Goal: Check status: Check status

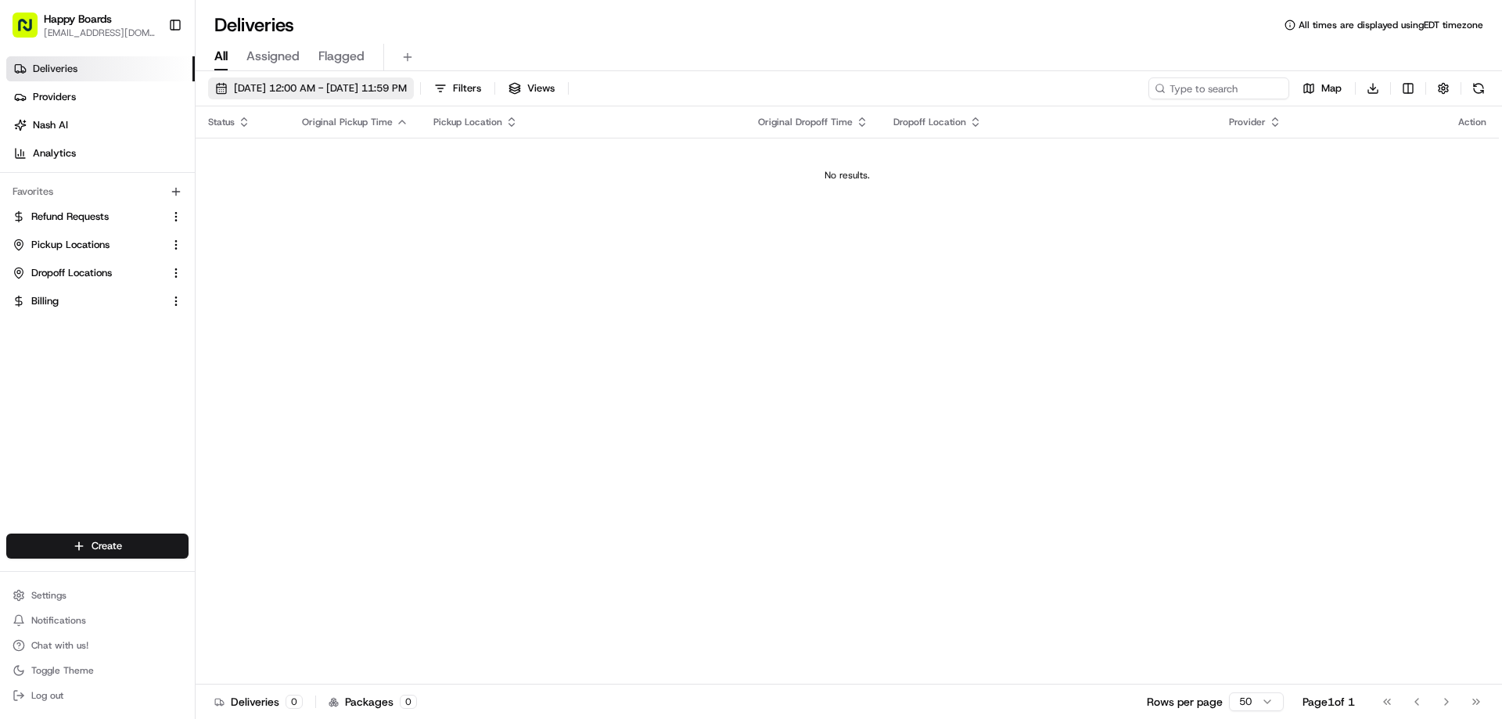
click at [317, 91] on span "[DATE] 12:00 AM - [DATE] 11:59 PM" at bounding box center [320, 88] width 173 height 14
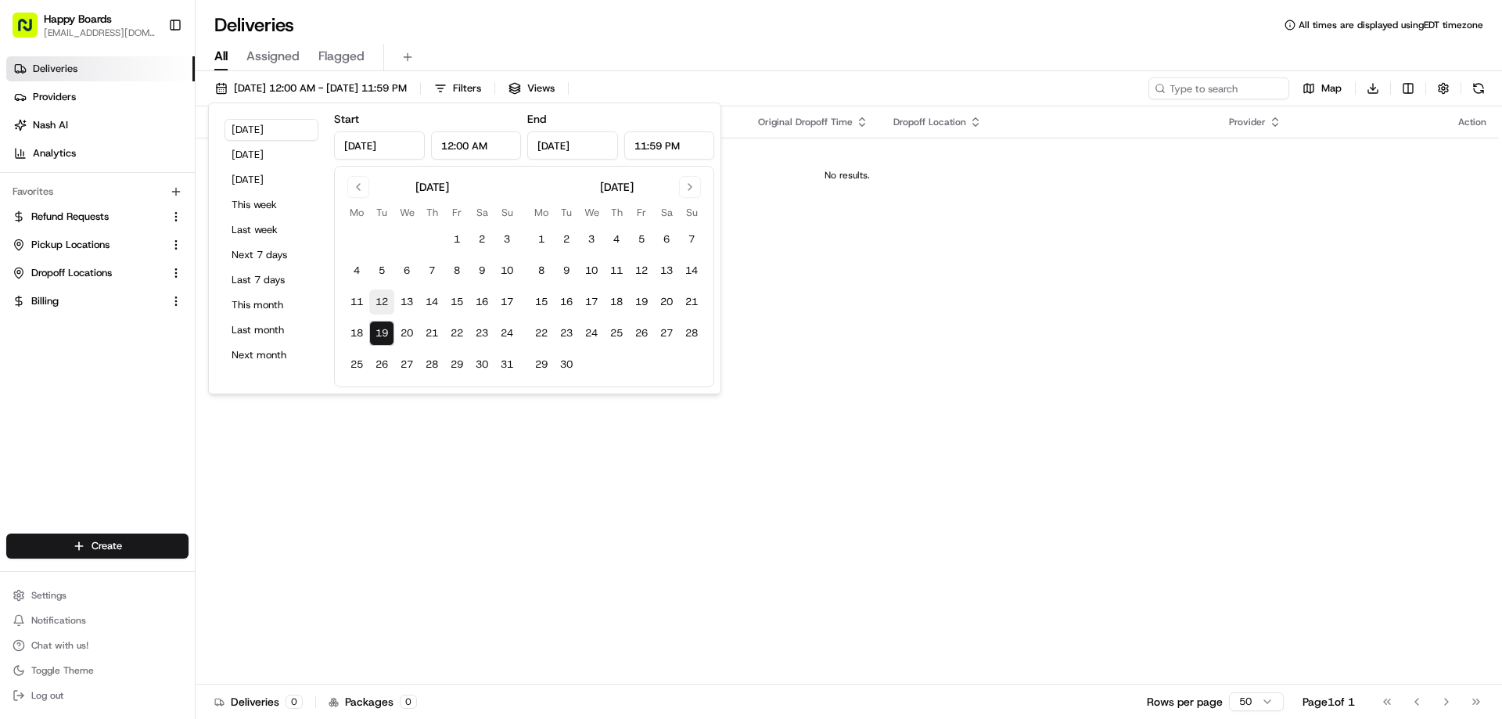
click at [384, 303] on button "12" at bounding box center [381, 301] width 25 height 25
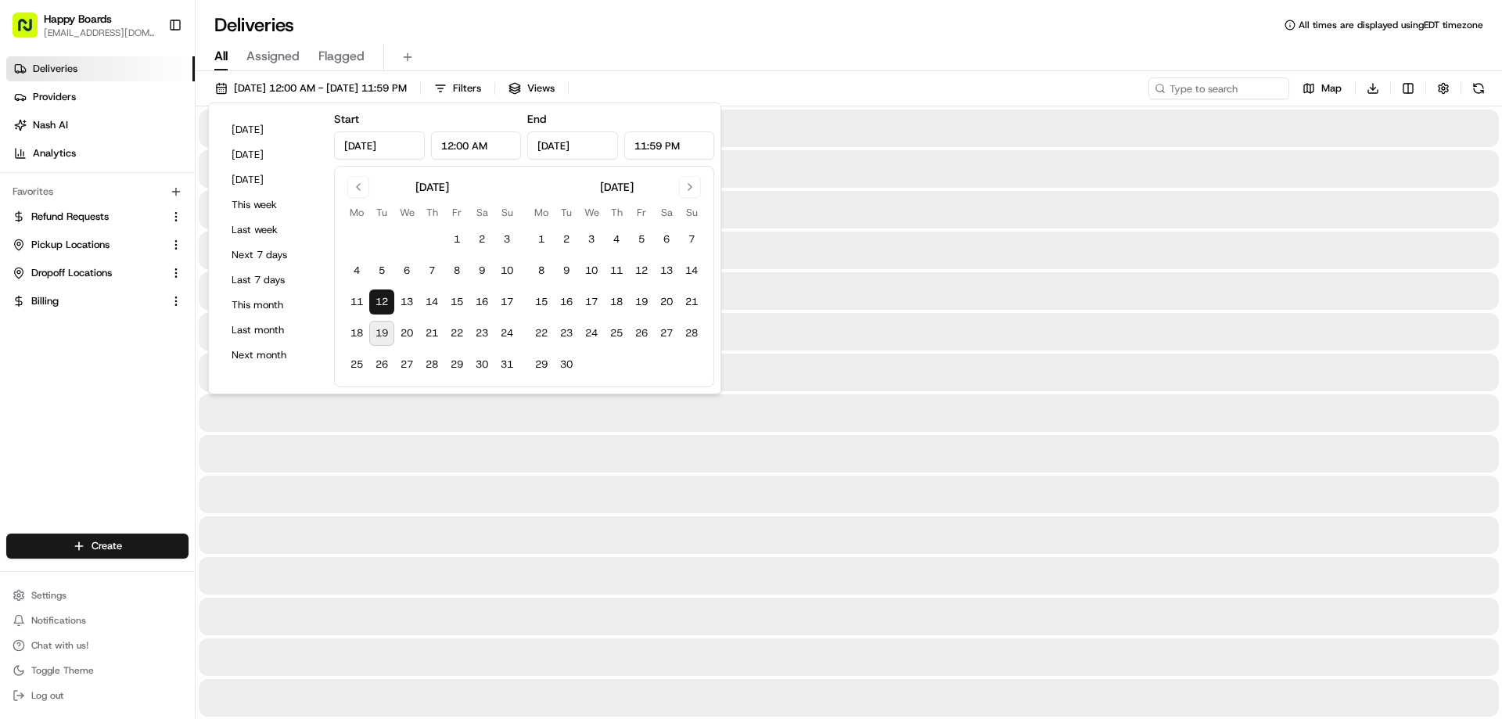
type input "[DATE]"
click at [384, 303] on button "12" at bounding box center [381, 301] width 25 height 25
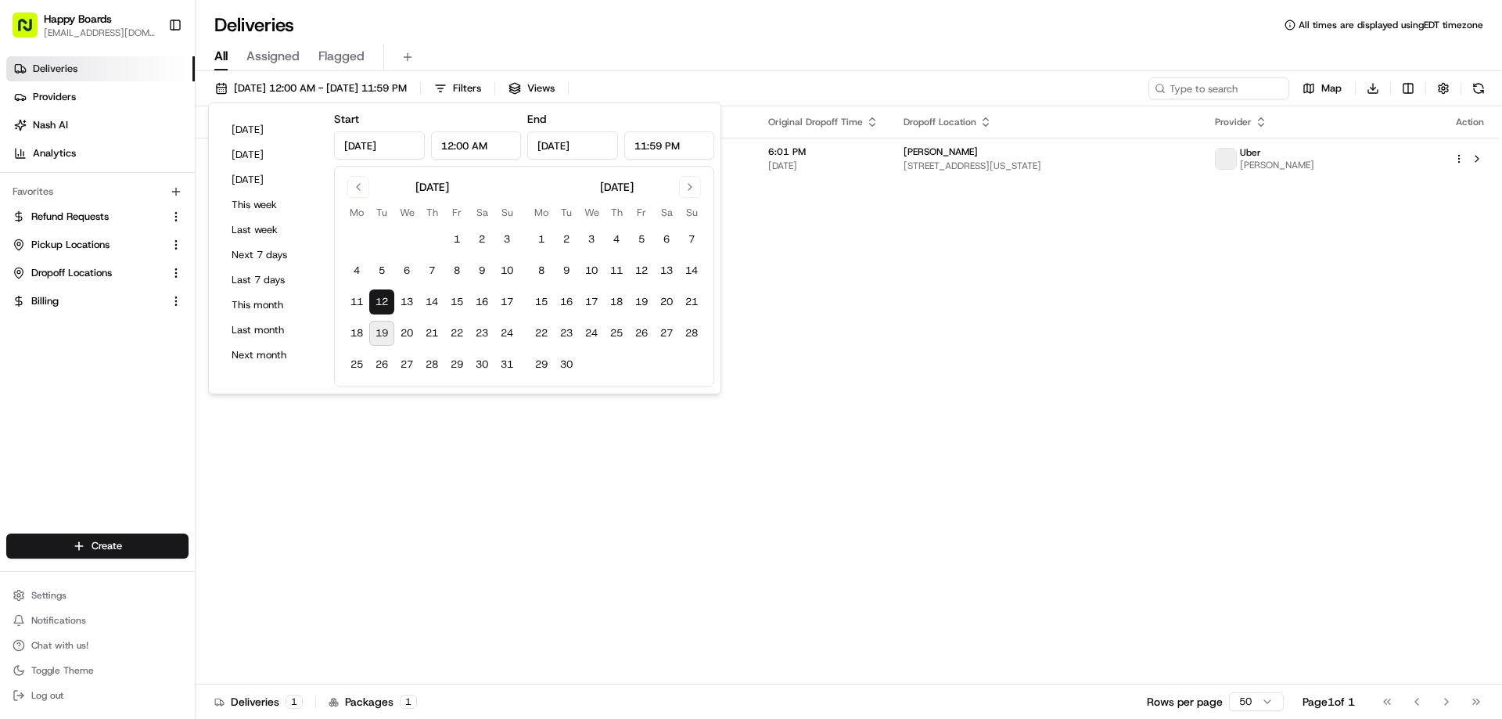
click at [718, 49] on div "All Assigned Flagged" at bounding box center [849, 57] width 1306 height 27
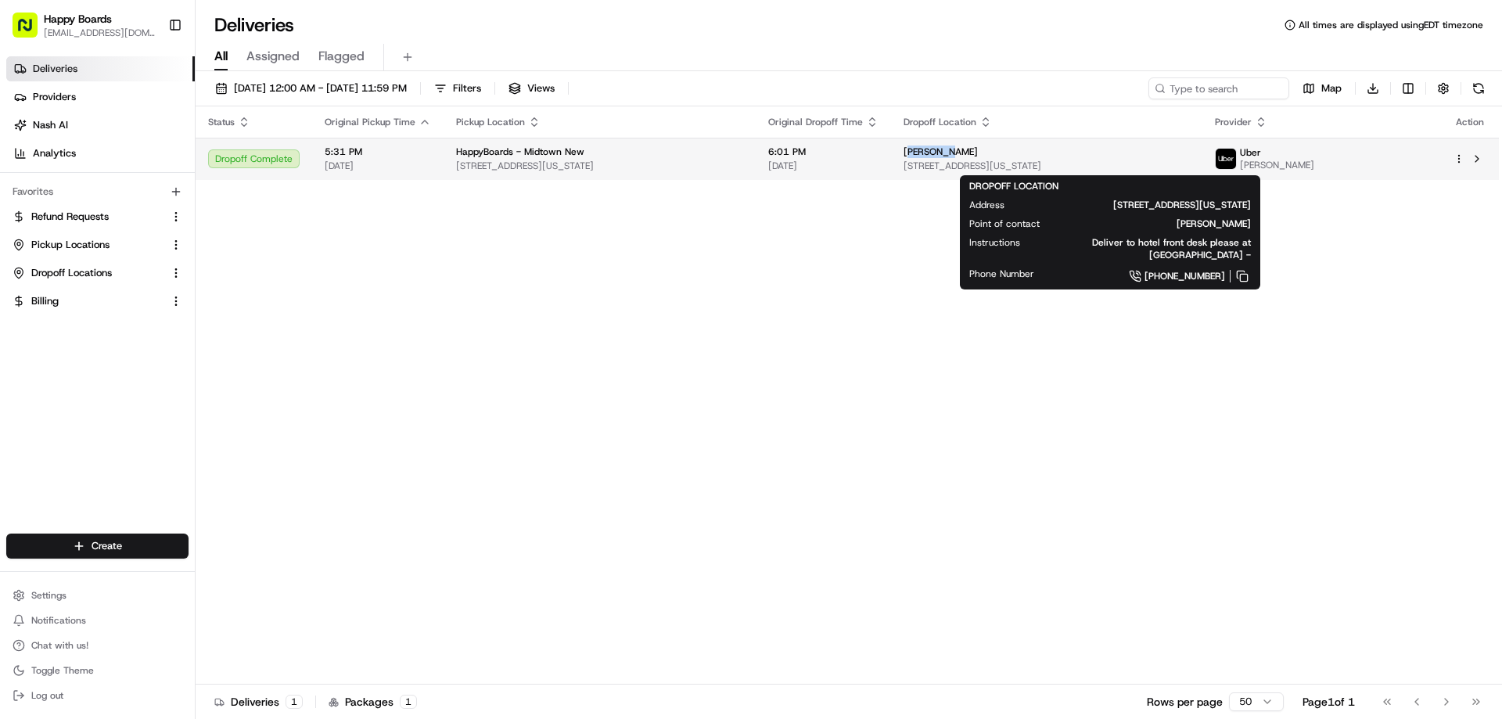
drag, startPoint x: 956, startPoint y: 152, endPoint x: 1012, endPoint y: 253, distance: 115.6
click at [978, 154] on span "[PERSON_NAME]" at bounding box center [941, 151] width 74 height 13
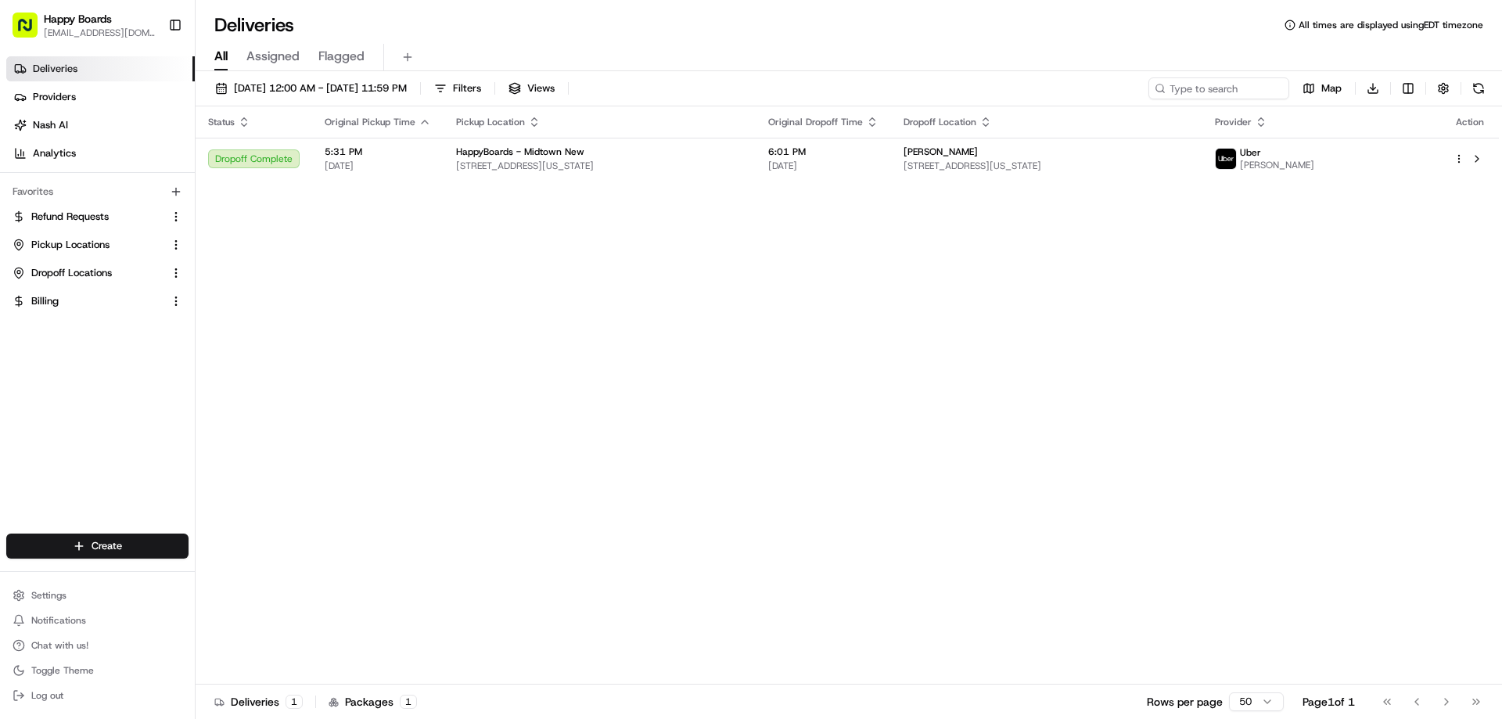
click at [1012, 258] on div "Status Original Pickup Time Pickup Location Original Dropoff Time Dropoff Locat…" at bounding box center [847, 395] width 1303 height 578
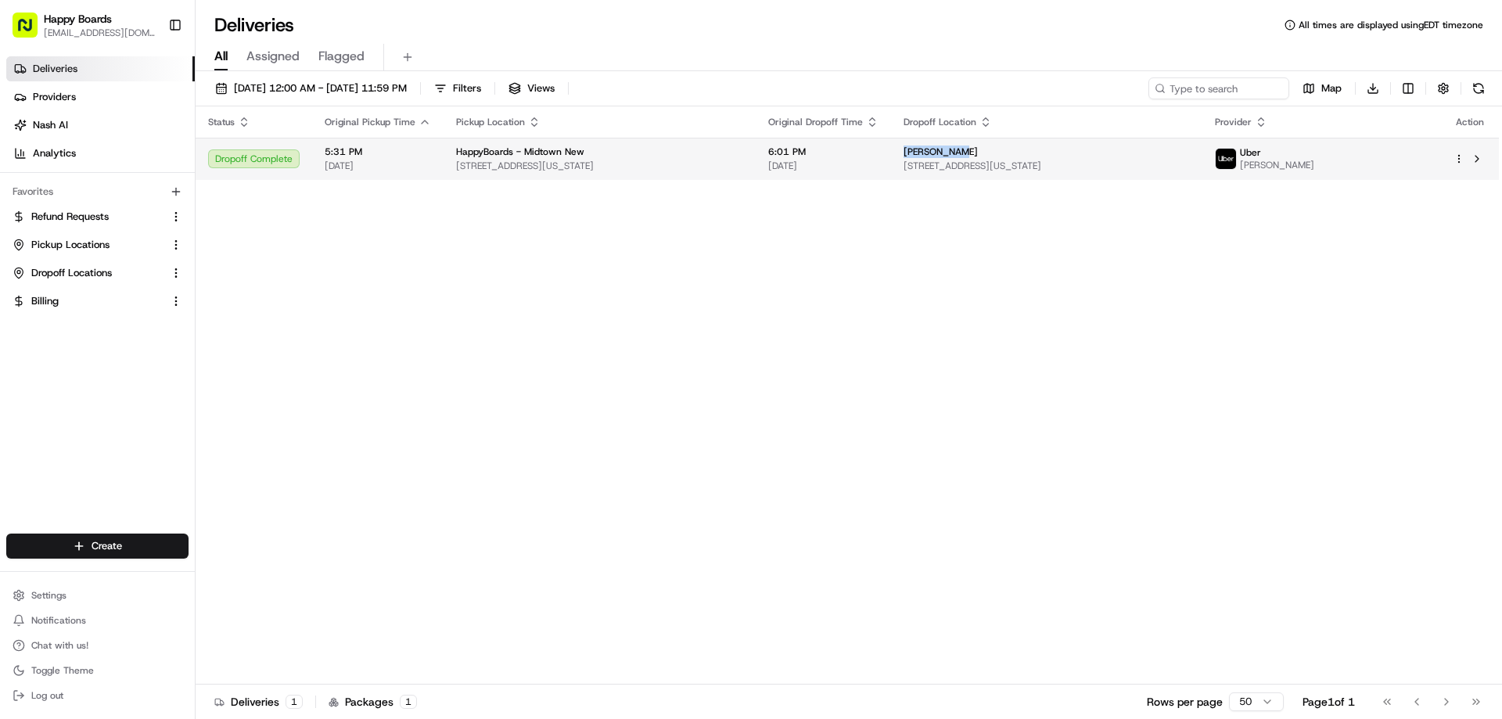
drag, startPoint x: 948, startPoint y: 151, endPoint x: 1009, endPoint y: 151, distance: 61.0
click at [1009, 151] on td "[PERSON_NAME] [STREET_ADDRESS][PERSON_NAME][US_STATE]" at bounding box center [1047, 159] width 312 height 42
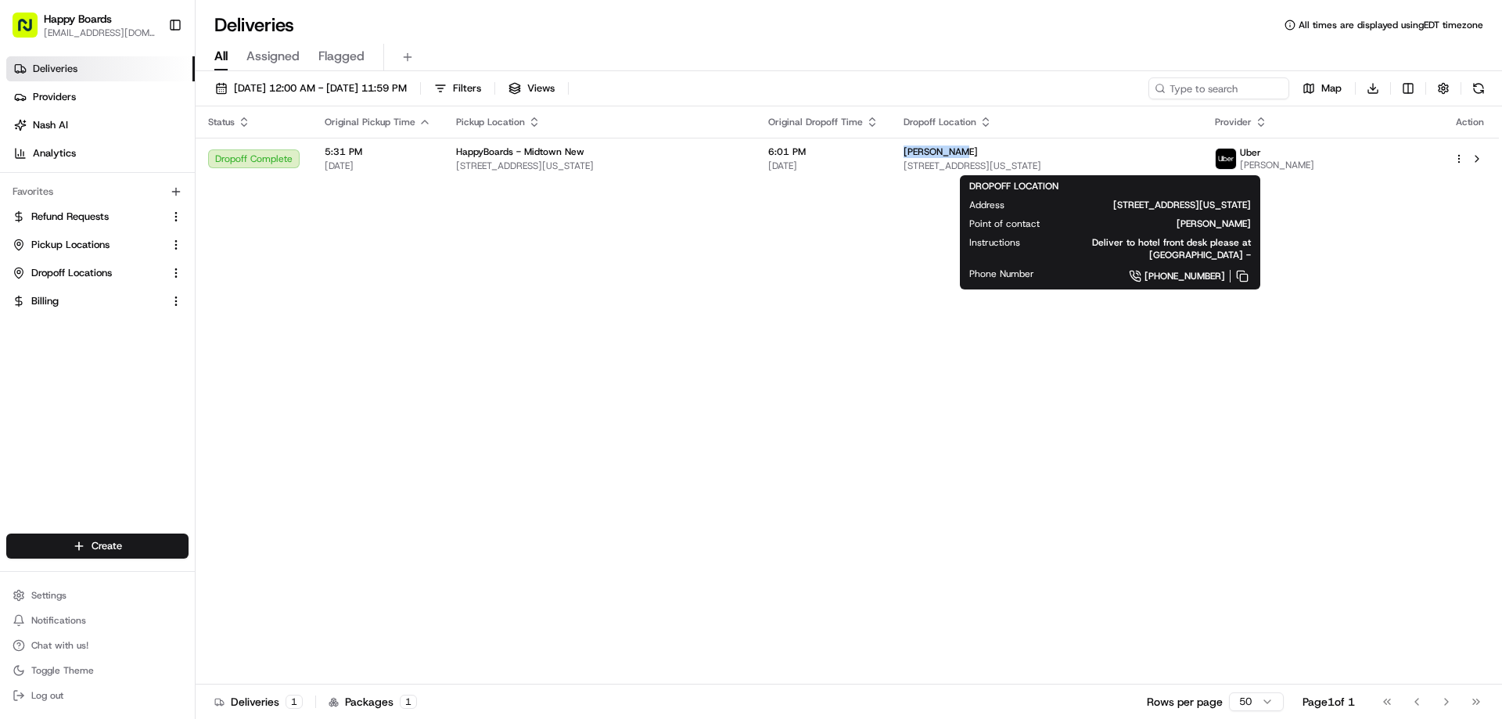
copy span "[PERSON_NAME]"
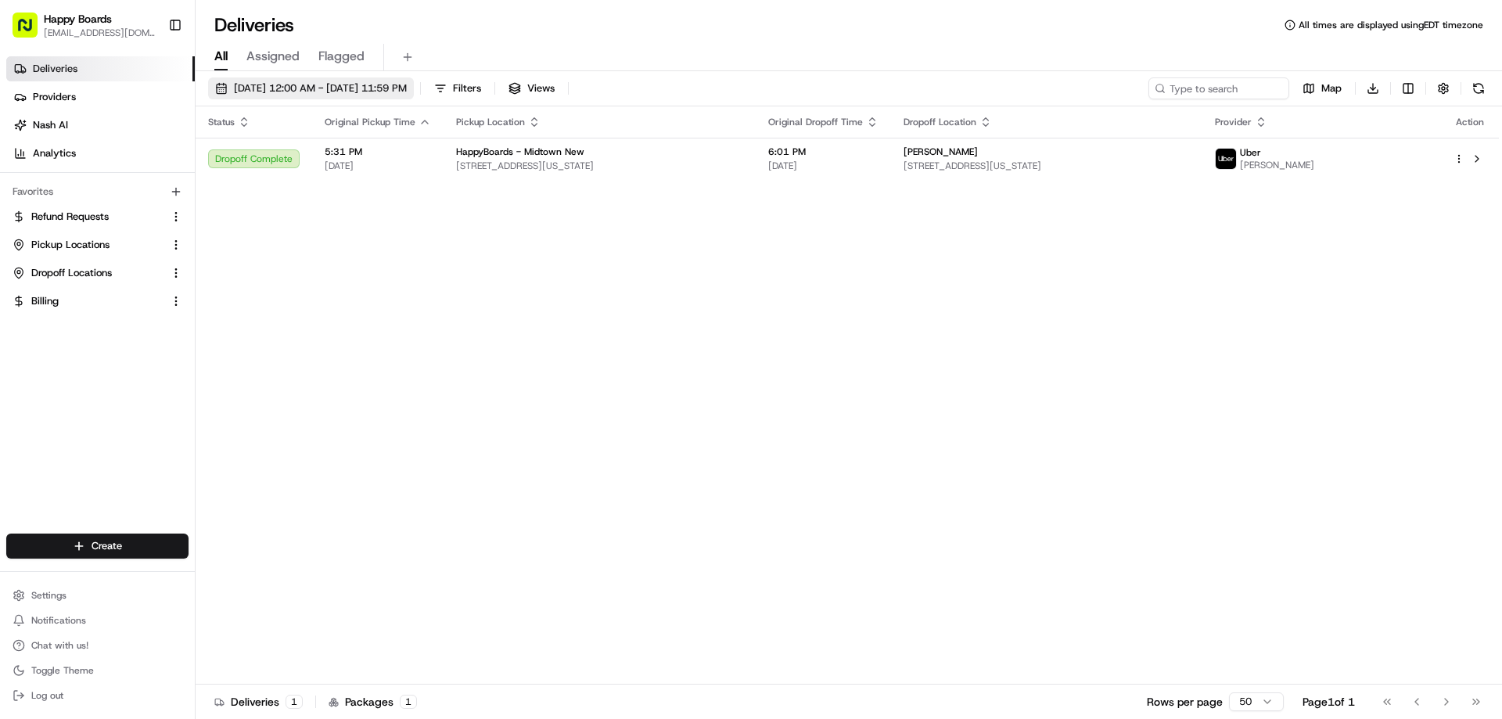
click at [397, 87] on span "[DATE] 12:00 AM - [DATE] 11:59 PM" at bounding box center [320, 88] width 173 height 14
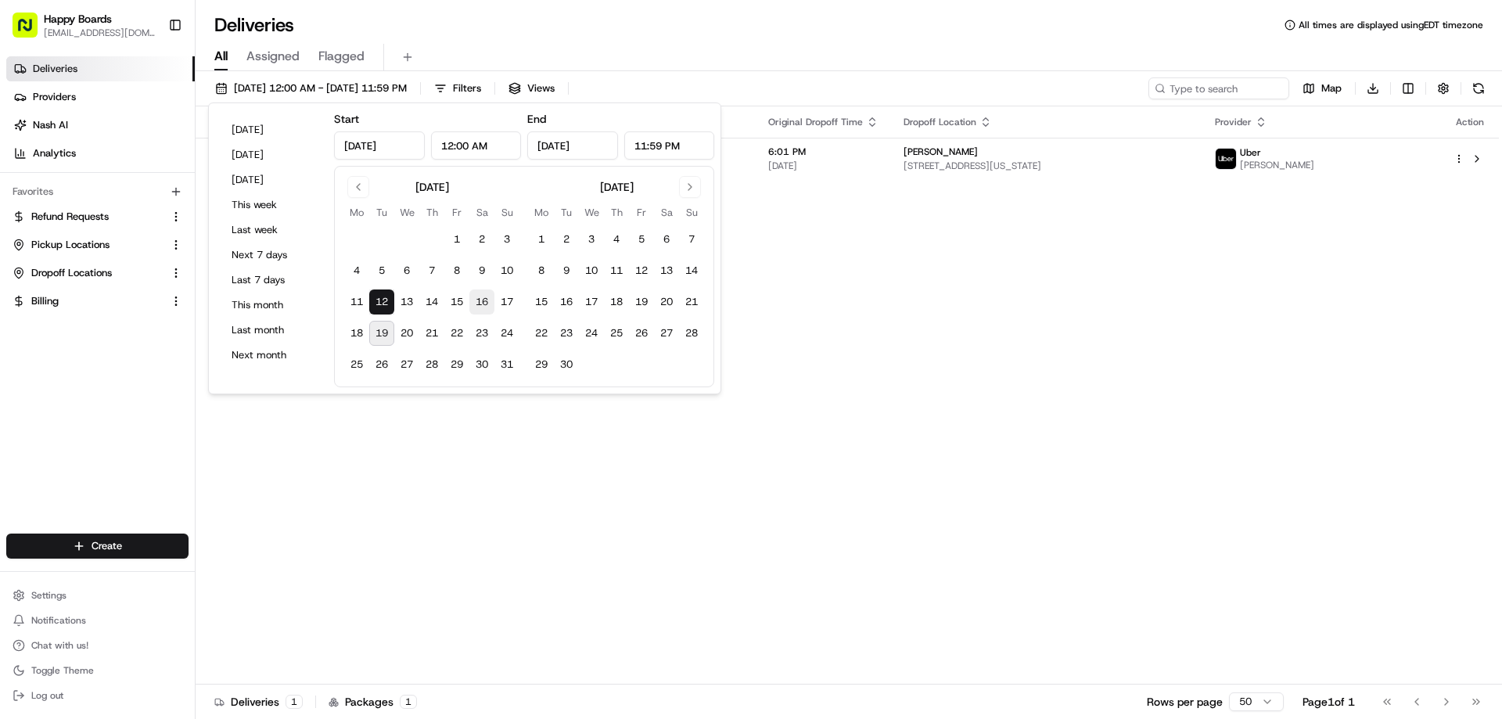
click at [480, 306] on button "16" at bounding box center [481, 301] width 25 height 25
type input "[DATE]"
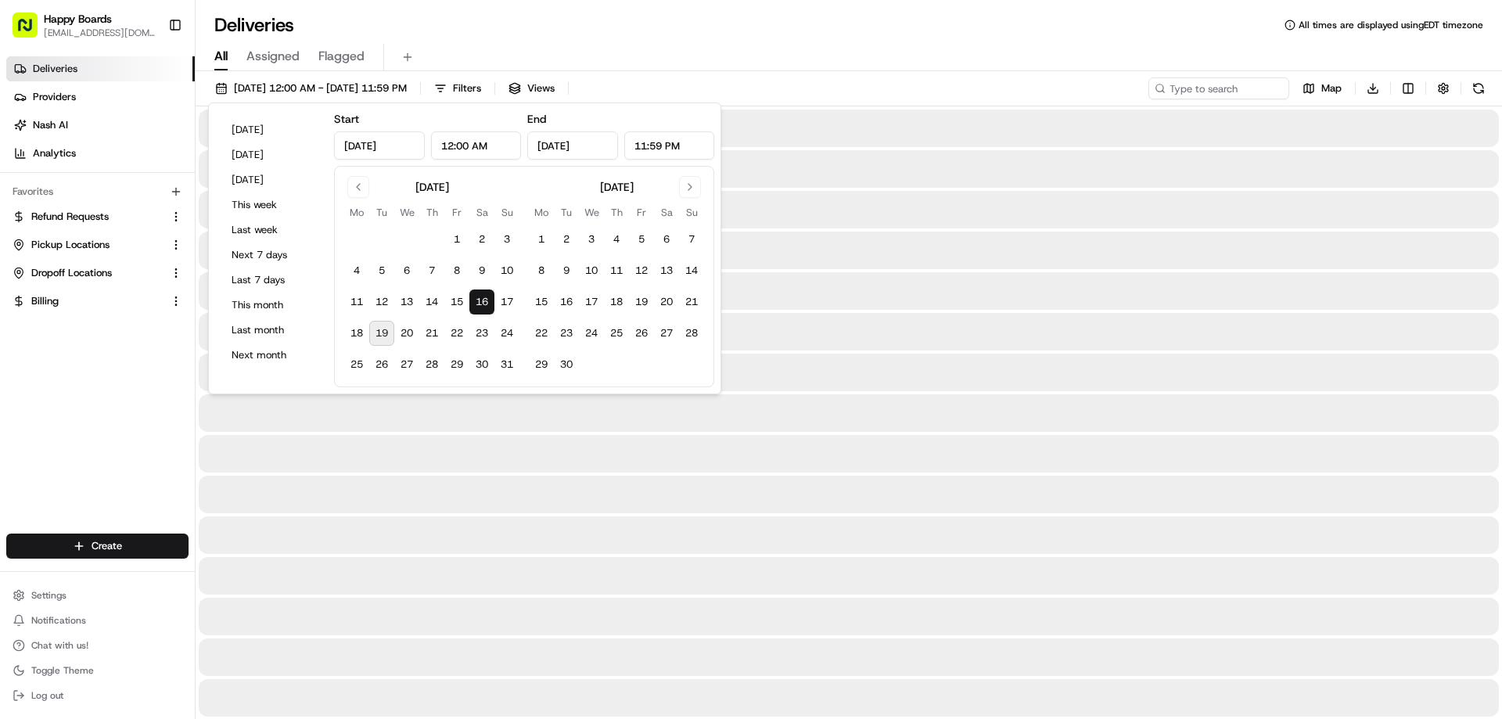
click at [480, 306] on button "16" at bounding box center [481, 301] width 25 height 25
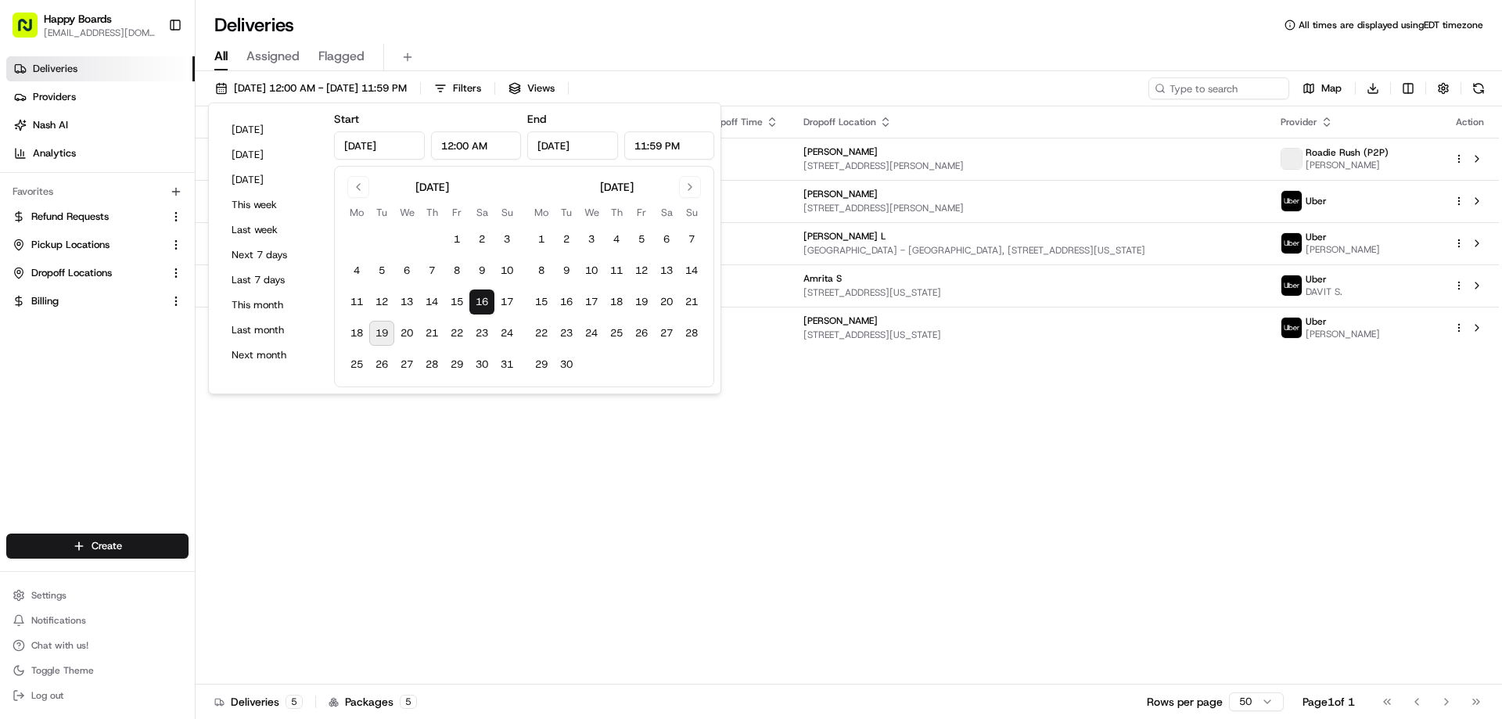
click at [761, 50] on div "All Assigned Flagged" at bounding box center [849, 57] width 1306 height 27
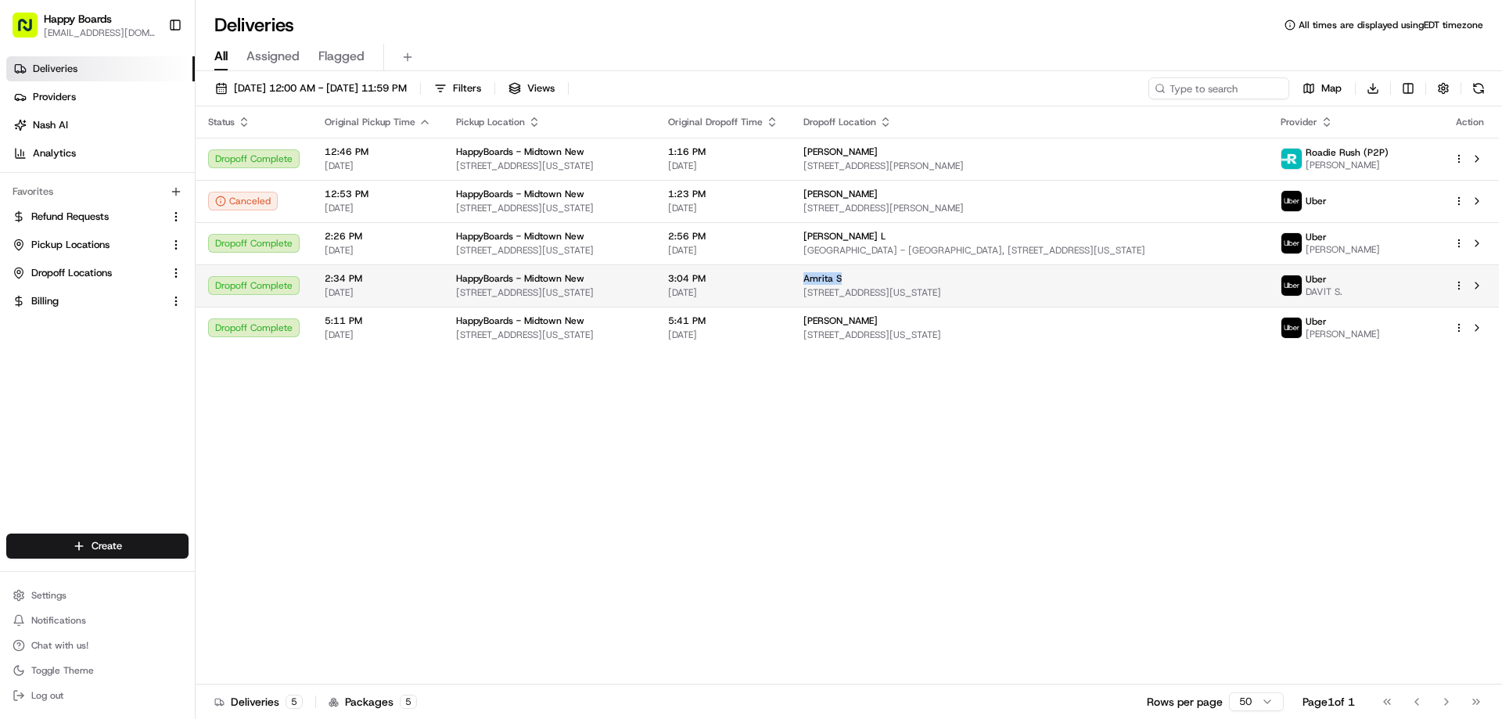
drag, startPoint x: 821, startPoint y: 277, endPoint x: 874, endPoint y: 275, distance: 52.5
click at [874, 275] on td "Amrita S [STREET_ADDRESS][US_STATE]" at bounding box center [1029, 285] width 477 height 42
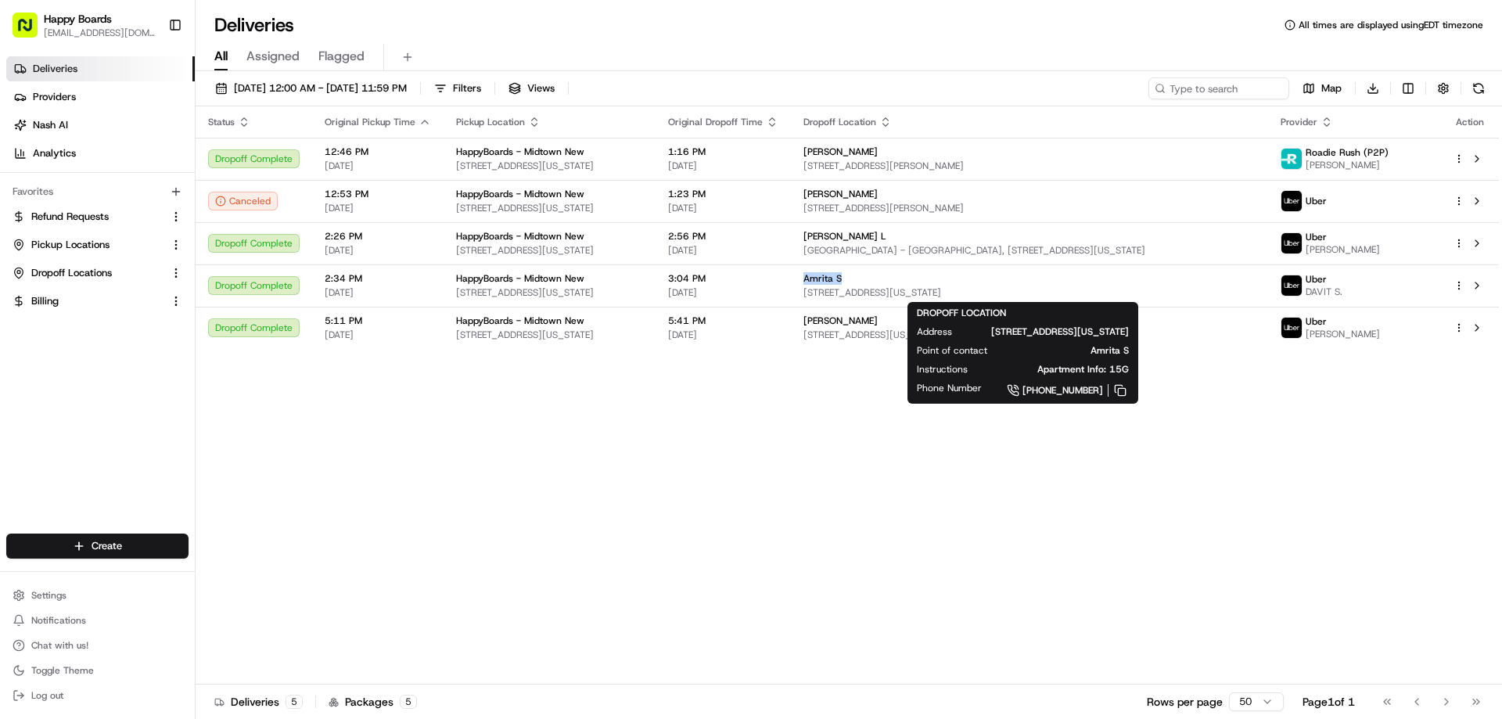
copy span "Amrita S"
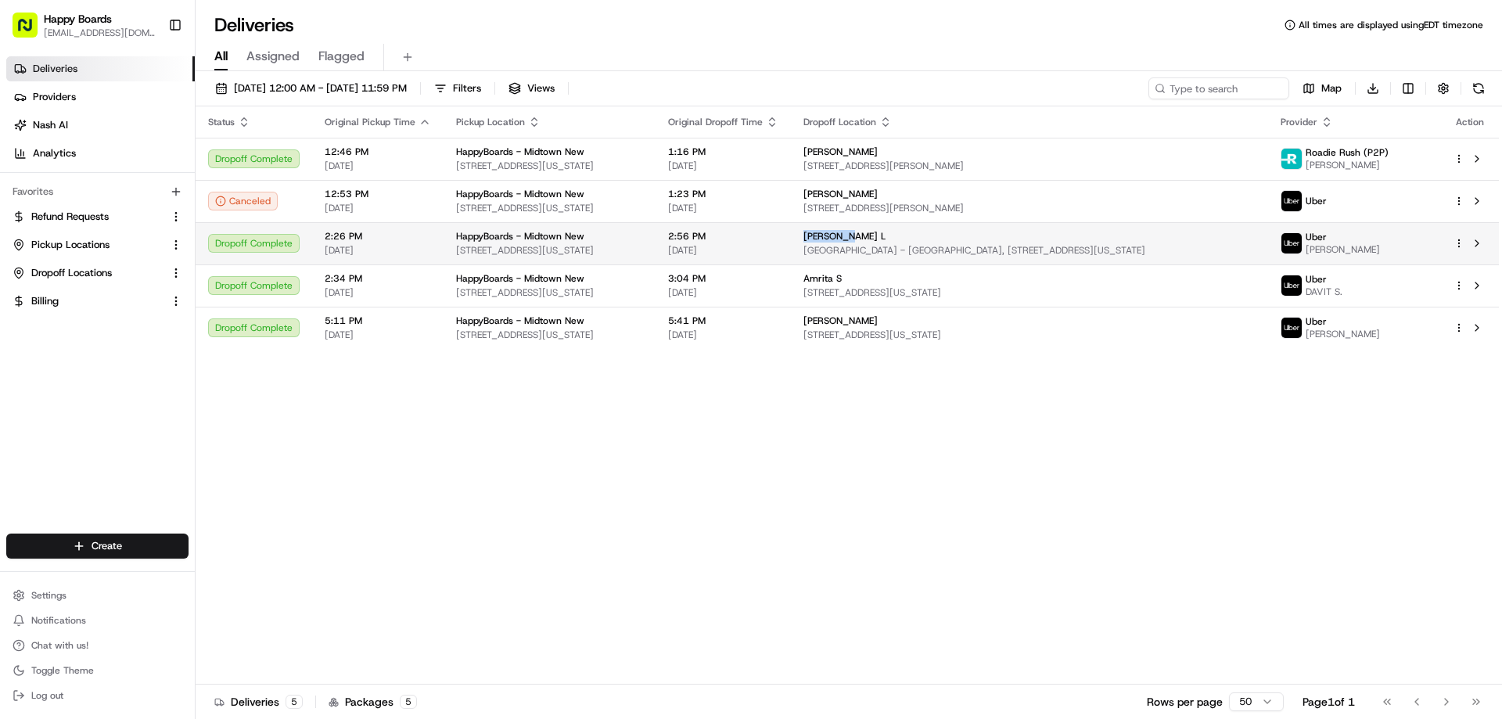
drag, startPoint x: 821, startPoint y: 235, endPoint x: 874, endPoint y: 239, distance: 52.5
click at [874, 239] on td "[PERSON_NAME] [GEOGRAPHIC_DATA] - [GEOGRAPHIC_DATA], [STREET_ADDRESS][US_STATE]" at bounding box center [1029, 243] width 477 height 42
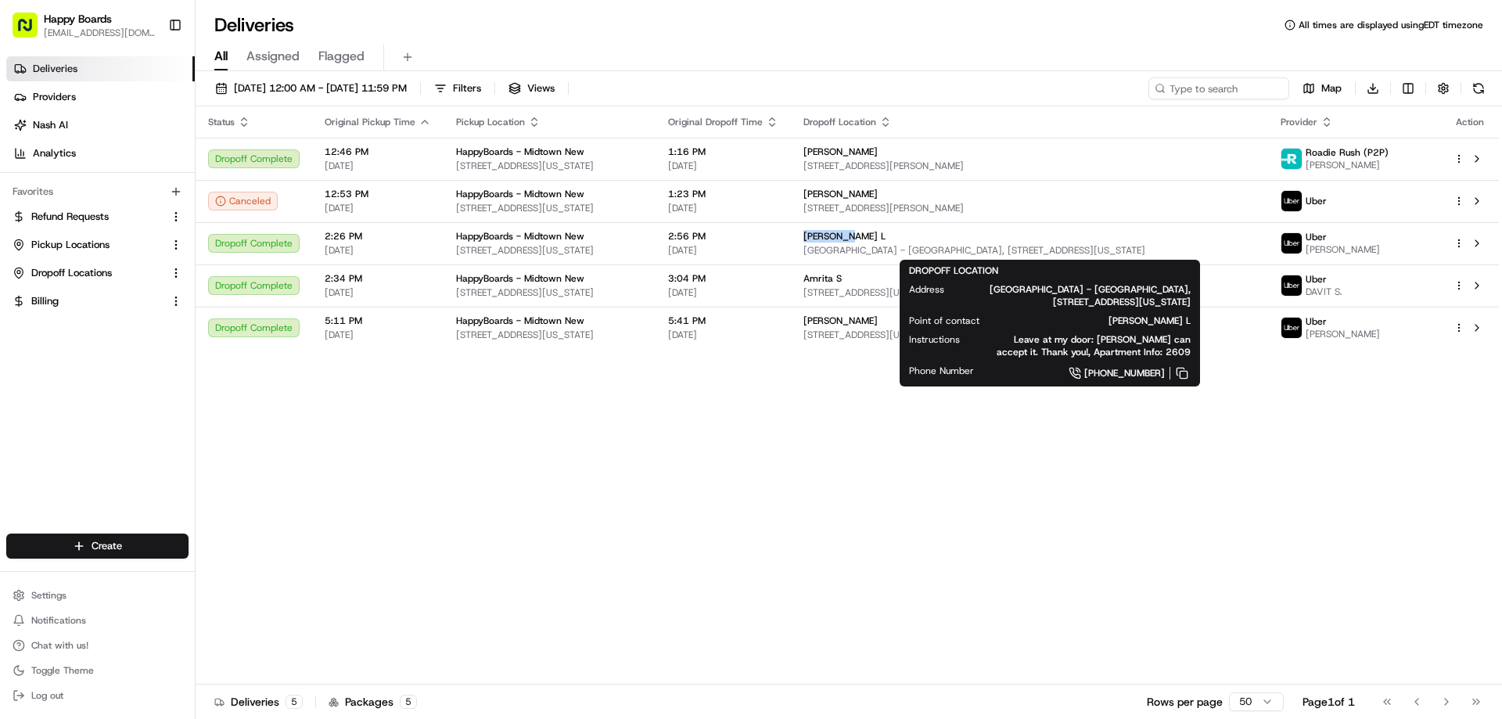
copy span "[PERSON_NAME] L"
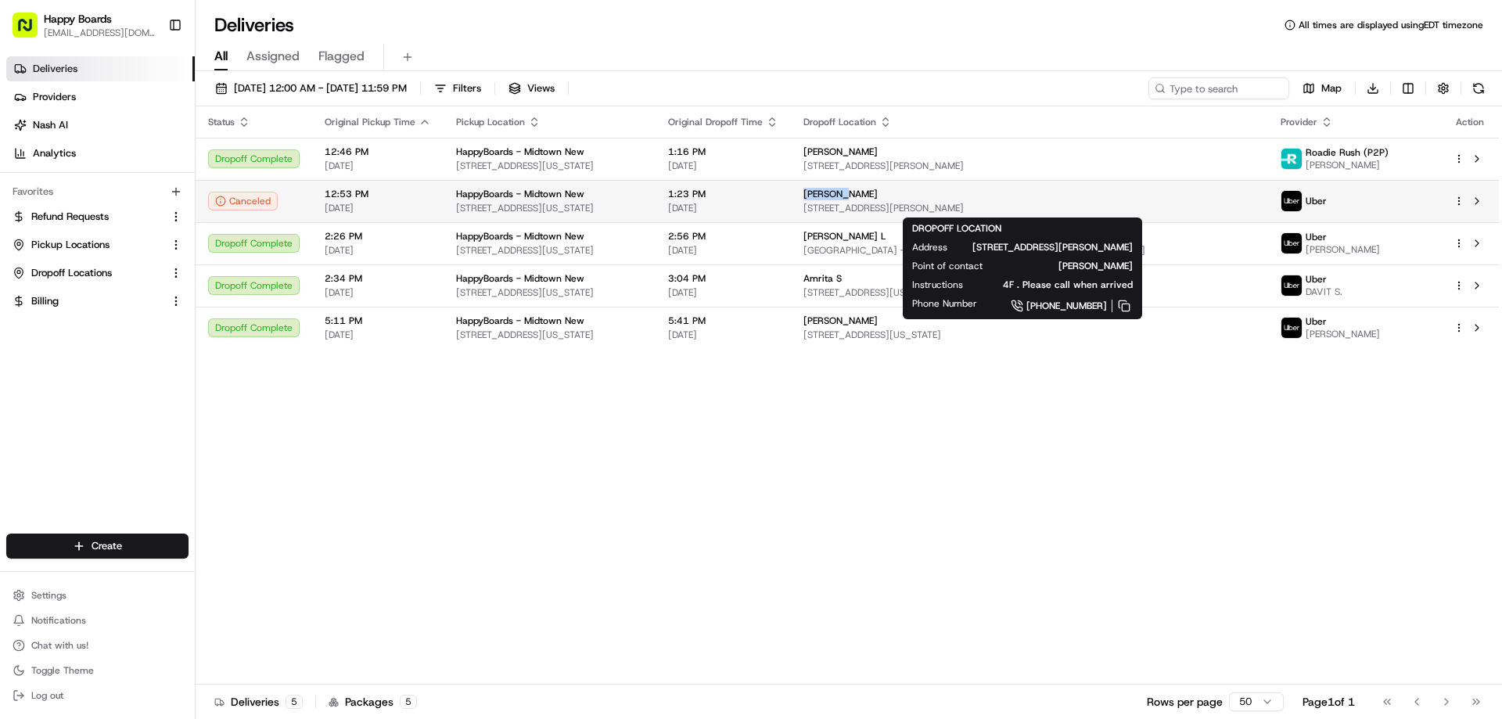
drag, startPoint x: 818, startPoint y: 199, endPoint x: 868, endPoint y: 198, distance: 50.1
click at [868, 198] on td "[PERSON_NAME] G [STREET_ADDRESS][PERSON_NAME]" at bounding box center [1029, 201] width 477 height 42
copy span "[PERSON_NAME]"
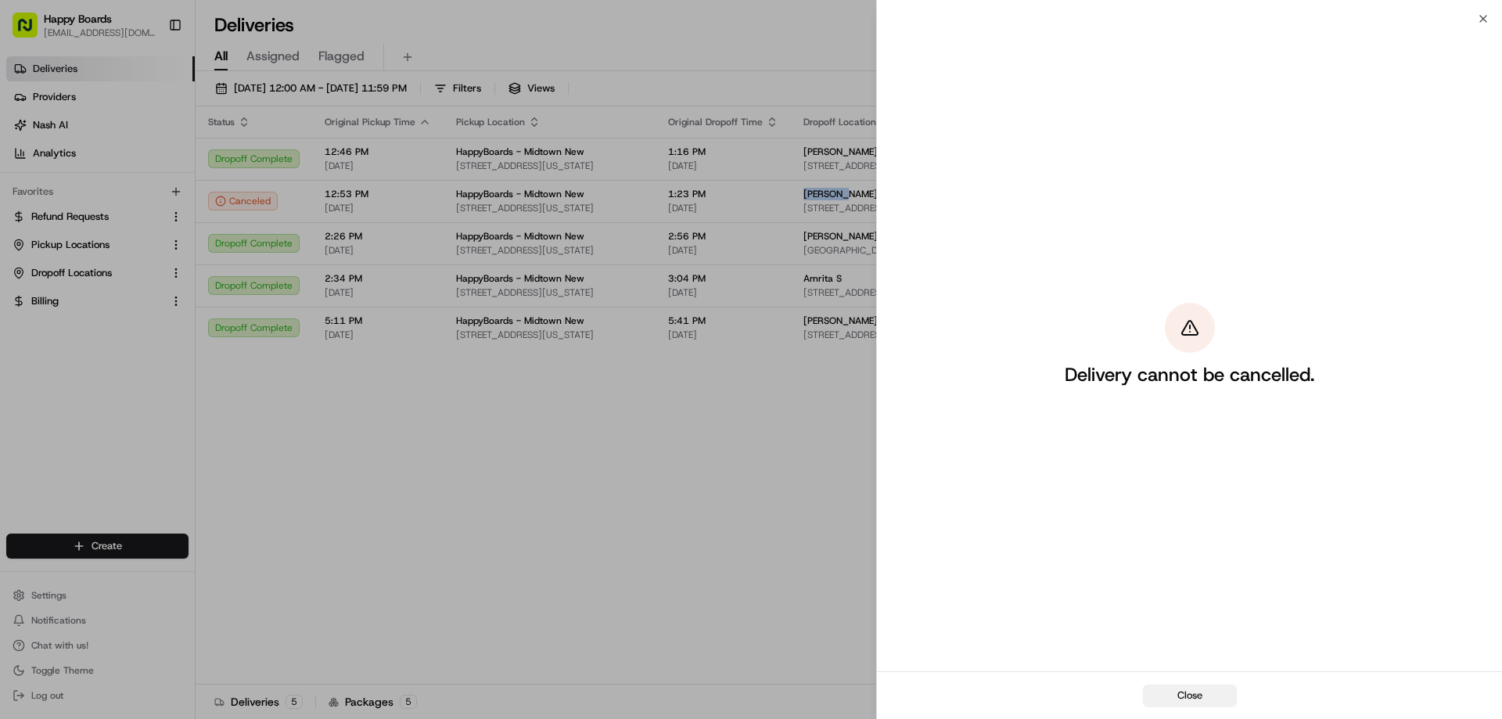
click at [1207, 692] on button "Close" at bounding box center [1190, 695] width 94 height 22
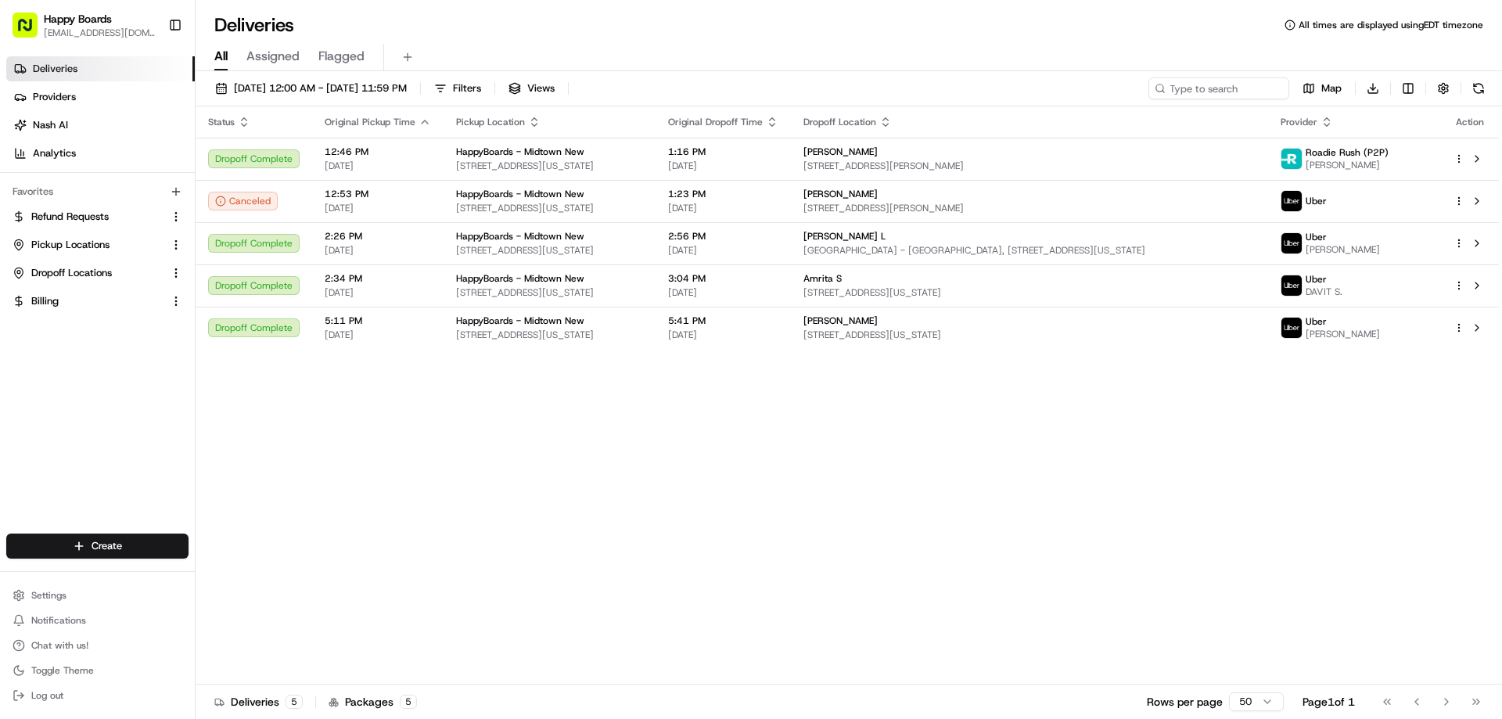
click at [893, 480] on div "Status Original Pickup Time Pickup Location Original Dropoff Time Dropoff Locat…" at bounding box center [847, 395] width 1303 height 578
